Goal: Task Accomplishment & Management: Use online tool/utility

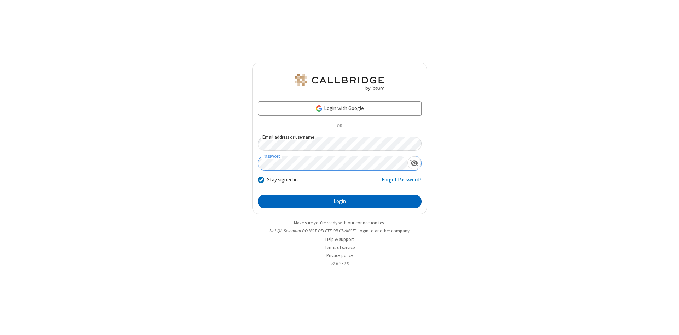
click at [340, 202] on button "Login" at bounding box center [340, 202] width 164 height 14
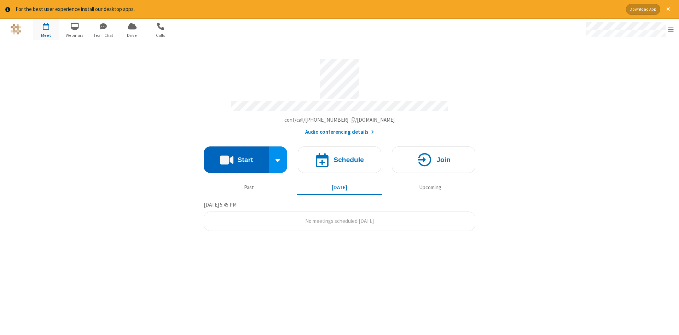
click at [236, 157] on button "Start" at bounding box center [236, 159] width 65 height 27
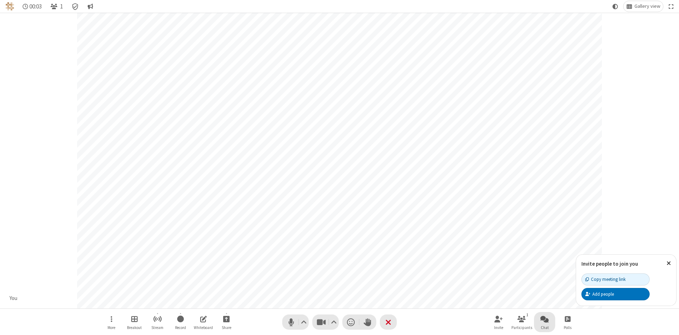
click at [545, 319] on span "Open chat" at bounding box center [545, 319] width 8 height 9
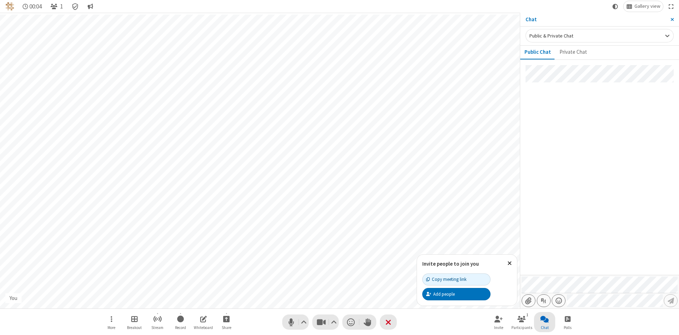
type input "C:\fakepath\doc_test.docx"
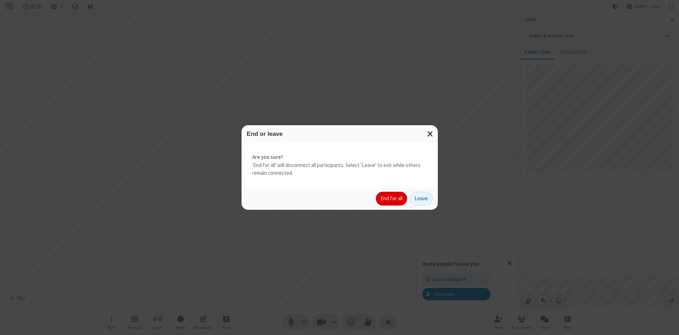
click at [392, 199] on button "End for all" at bounding box center [391, 199] width 31 height 14
